Goal: Entertainment & Leisure: Consume media (video, audio)

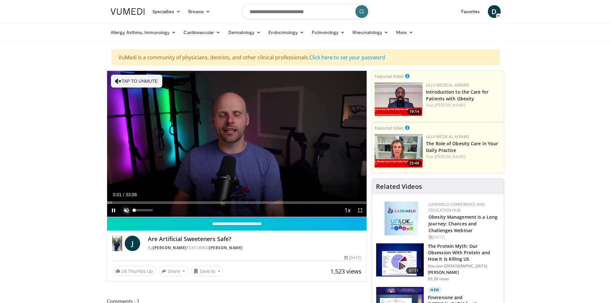
click at [125, 209] on span "Video Player" at bounding box center [126, 210] width 13 height 13
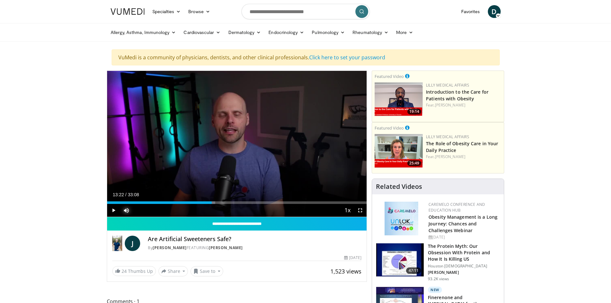
drag, startPoint x: 113, startPoint y: 202, endPoint x: 212, endPoint y: 204, distance: 98.8
click at [212, 204] on div "Current Time 13:22 / Duration 33:08 Play Skip Backward Skip Forward Mute Loaded…" at bounding box center [237, 210] width 260 height 13
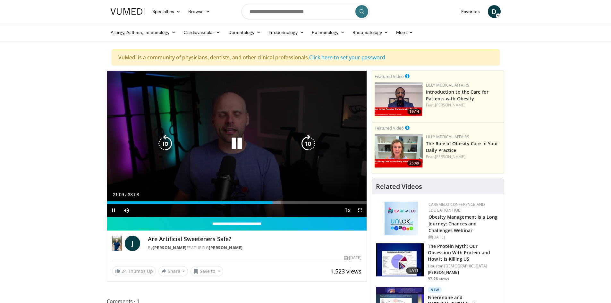
click at [240, 140] on icon "Video Player" at bounding box center [237, 144] width 18 height 18
click at [0, 0] on icon "Video Player" at bounding box center [0, 0] width 0 height 0
click at [232, 143] on icon "Video Player" at bounding box center [237, 144] width 18 height 18
